Goal: Information Seeking & Learning: Find specific fact

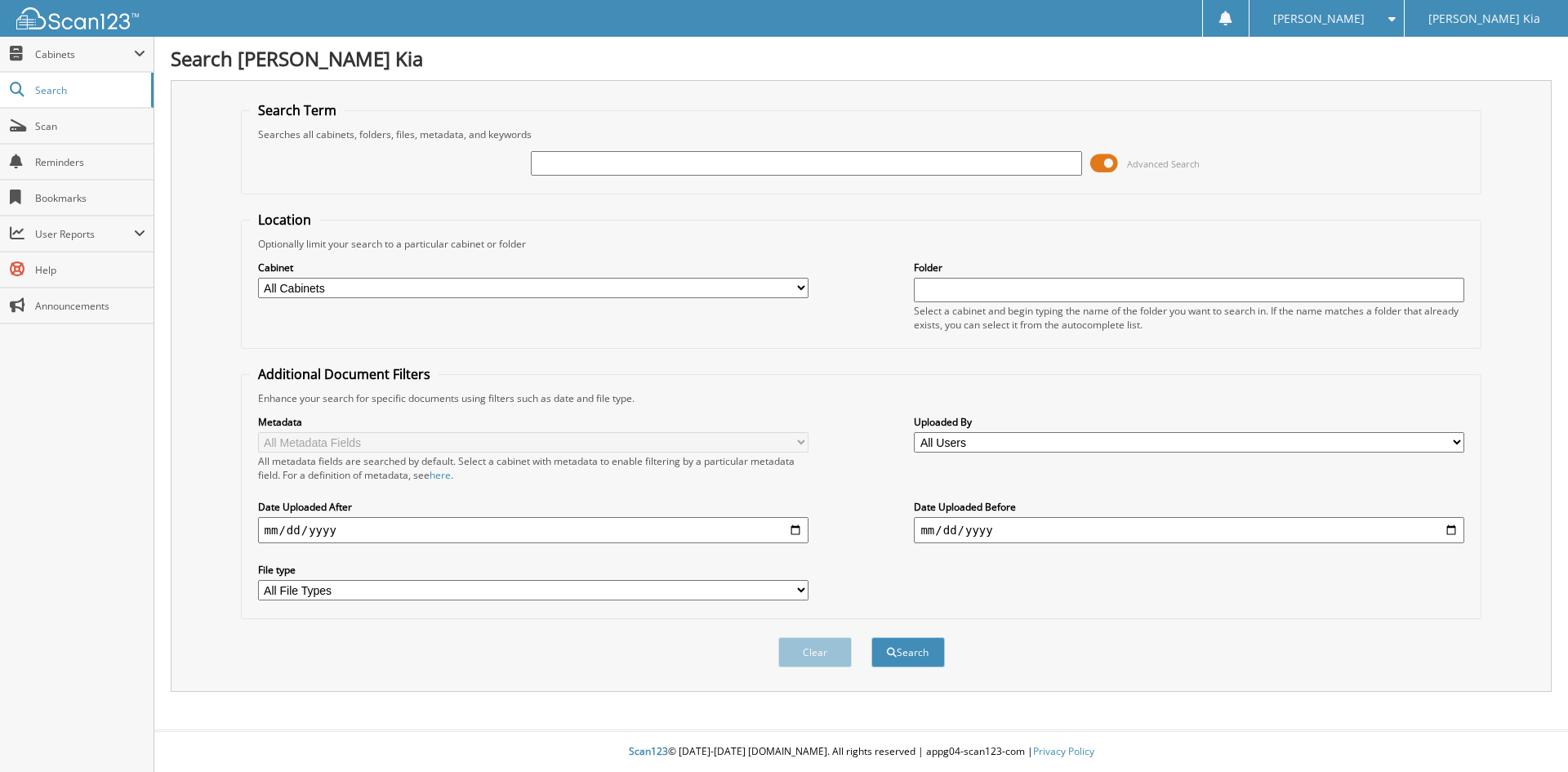
click at [578, 165] on input "text" at bounding box center [805, 163] width 550 height 24
type input "[PERSON_NAME]"
click at [871, 638] on button "Search" at bounding box center [908, 652] width 73 height 30
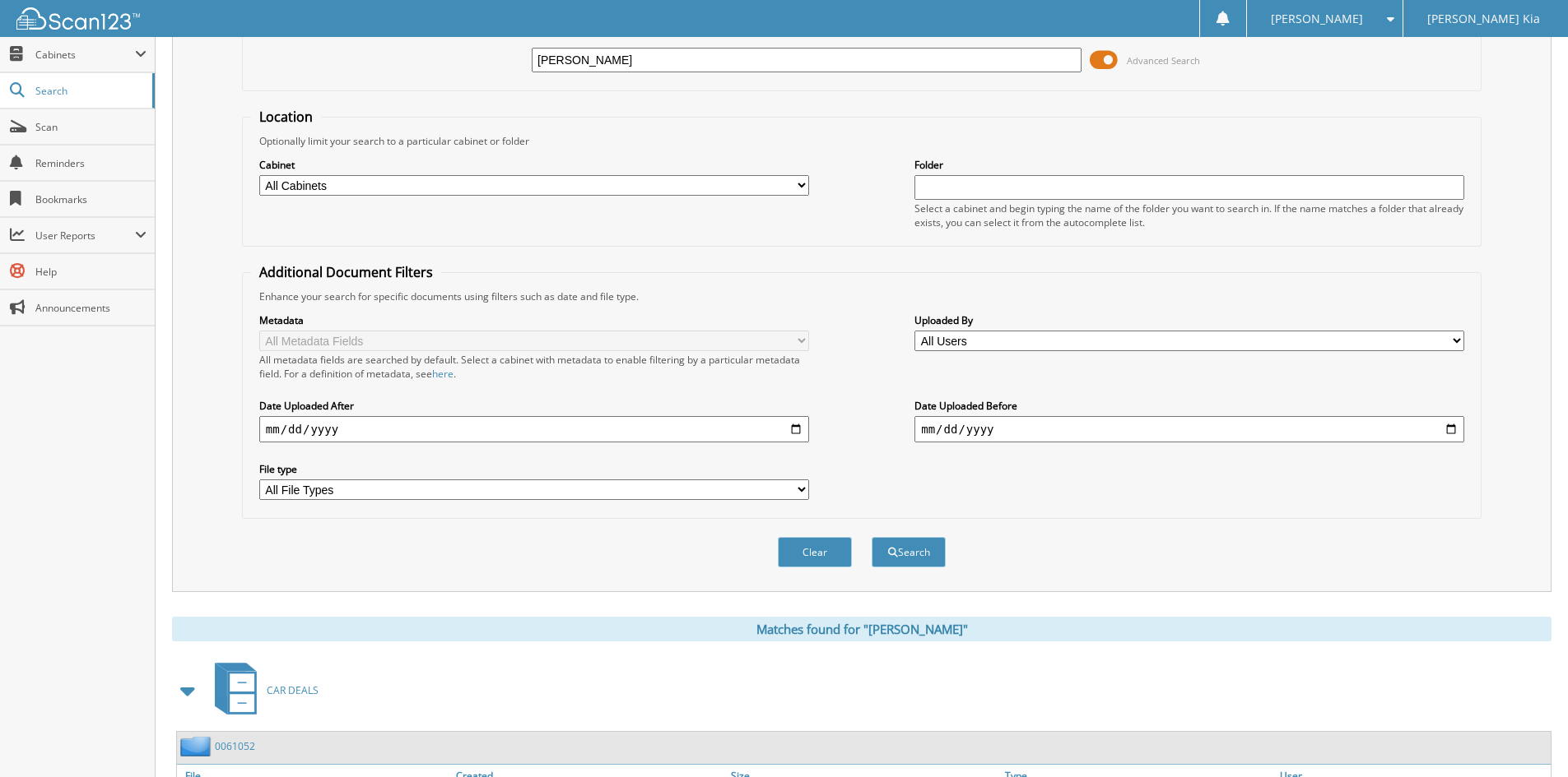
scroll to position [233, 0]
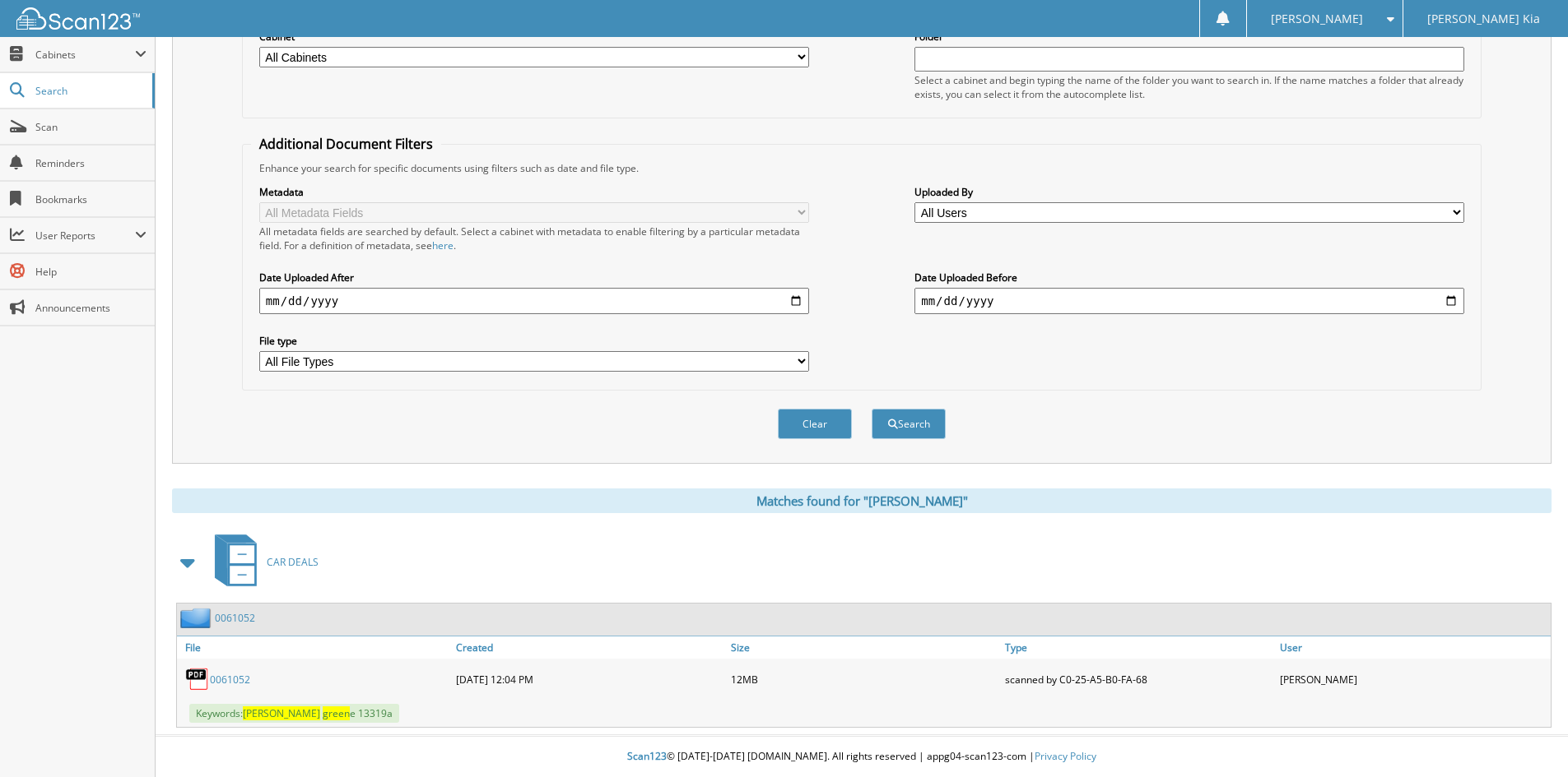
click at [238, 674] on link "0061052" at bounding box center [230, 680] width 40 height 14
click at [239, 682] on link "0061052" at bounding box center [230, 680] width 40 height 14
click at [227, 676] on link "0061052" at bounding box center [230, 680] width 40 height 14
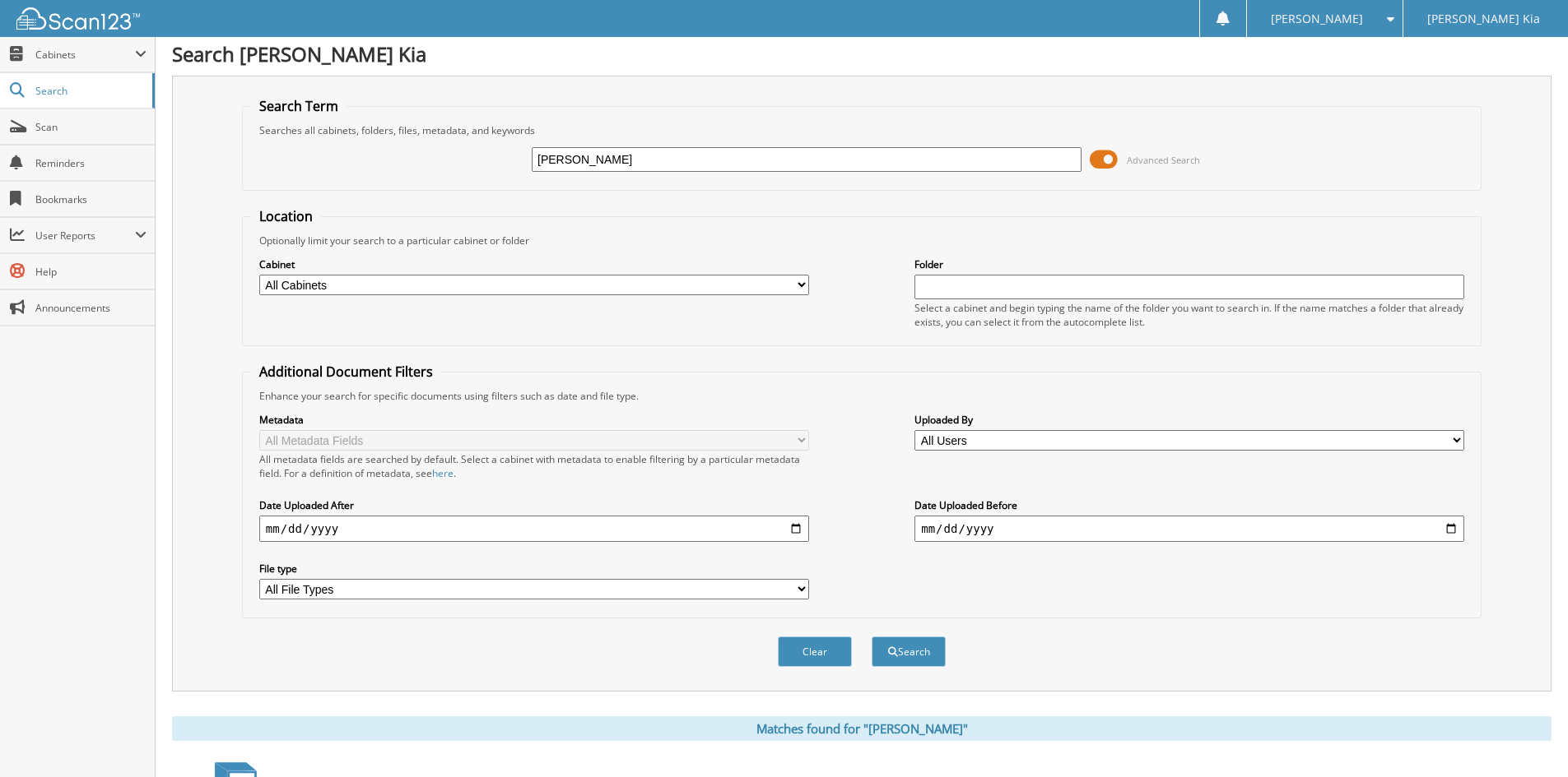
scroll to position [0, 0]
